Goal: Task Accomplishment & Management: Manage account settings

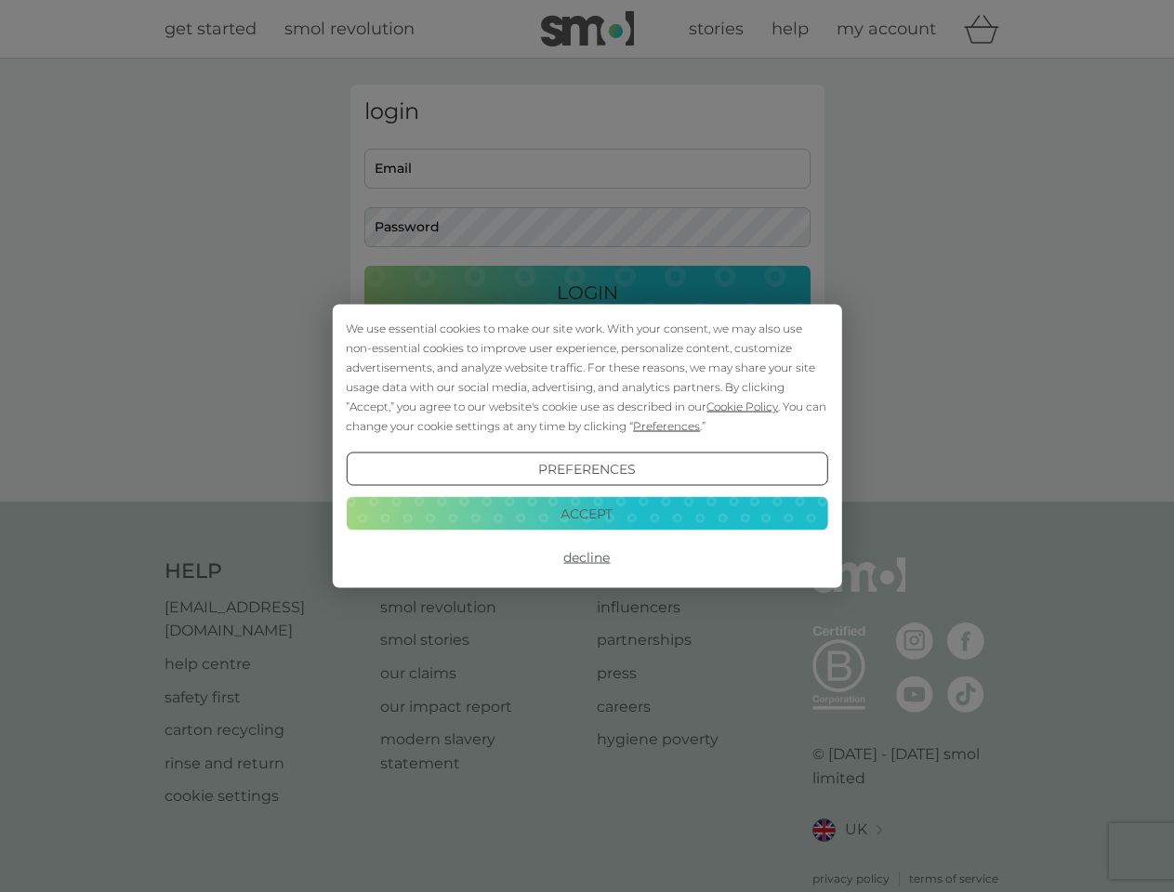
click at [742, 406] on span "Cookie Policy" at bounding box center [742, 407] width 72 height 14
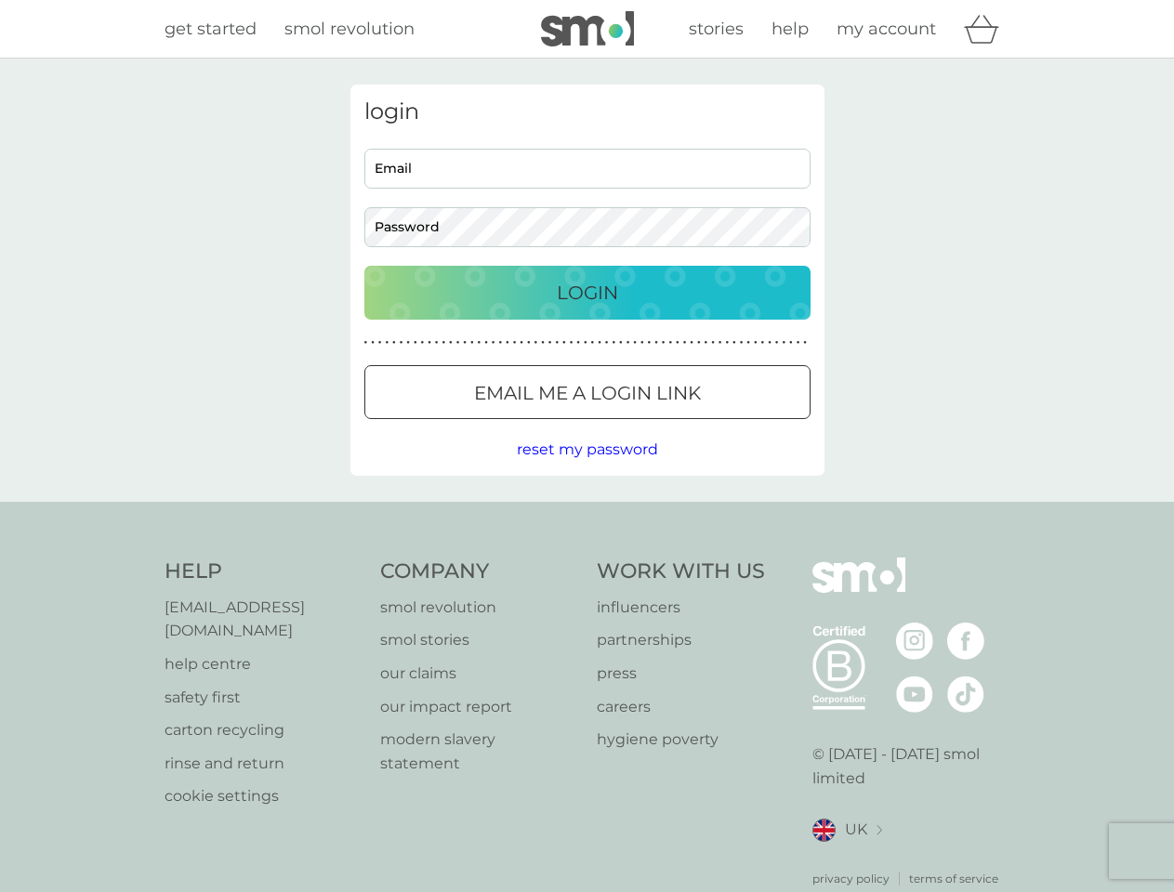
click at [664, 426] on div "login Email Password Login ● ● ● ● ● ● ● ● ● ● ● ● ● ● ● ● ● ● ● ● ● ● ● ● ● ● …" at bounding box center [587, 280] width 474 height 391
click at [586, 469] on div "login Email Password Login ● ● ● ● ● ● ● ● ● ● ● ● ● ● ● ● ● ● ● ● ● ● ● ● ● ● …" at bounding box center [587, 280] width 474 height 391
click at [586, 558] on div "Help [EMAIL_ADDRESS][DOMAIN_NAME] help centre safety first carton recycling rin…" at bounding box center [587, 723] width 846 height 330
click at [586, 513] on div "Help [EMAIL_ADDRESS][DOMAIN_NAME] help centre safety first carton recycling rin…" at bounding box center [587, 722] width 1174 height 441
